Goal: Task Accomplishment & Management: Complete application form

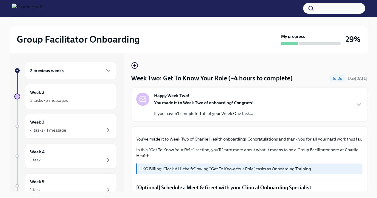
click at [246, 119] on div "Happy Week Two! You made it to Week Two of onboarding! Congrats! If you haven't…" at bounding box center [249, 105] width 236 height 34
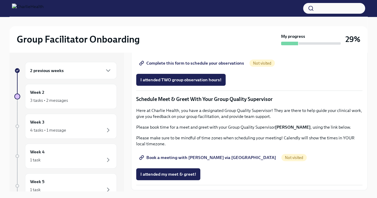
scroll to position [474, 0]
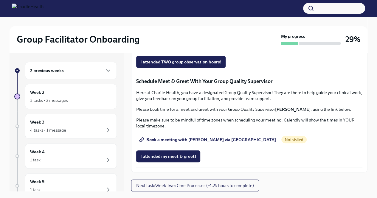
scroll to position [506, 0]
drag, startPoint x: 154, startPoint y: 77, endPoint x: 248, endPoint y: 81, distance: 93.3
copy p "[URL][DOMAIN_NAME][PERSON_NAME]"
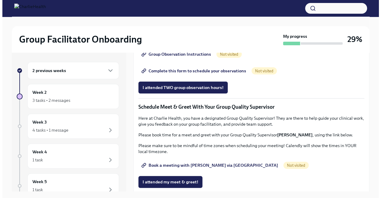
scroll to position [463, 0]
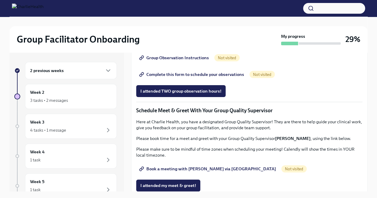
click at [66, 69] on div "2 previous weeks" at bounding box center [71, 70] width 82 height 7
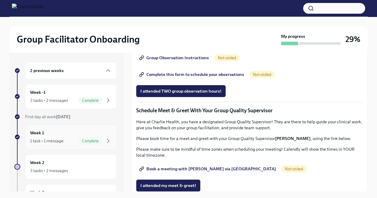
click at [69, 137] on div "1 task • 1 message Complete" at bounding box center [71, 140] width 82 height 7
